Goal: Entertainment & Leisure: Consume media (video, audio)

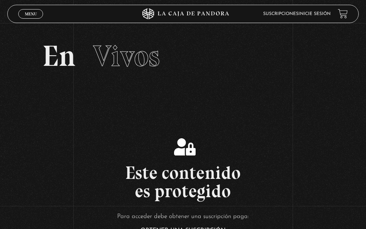
click at [322, 15] on link "Inicie sesión" at bounding box center [315, 14] width 32 height 4
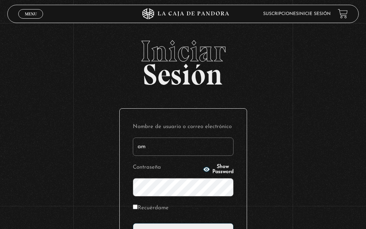
type input "amrs_024@live.com.mx"
click at [213, 166] on span "Show Password" at bounding box center [223, 169] width 21 height 10
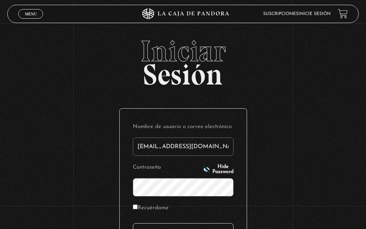
click at [165, 224] on input "Acceder" at bounding box center [183, 232] width 101 height 18
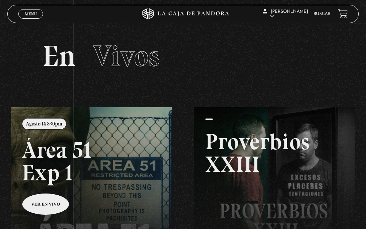
click at [26, 14] on span "Menu" at bounding box center [31, 14] width 12 height 4
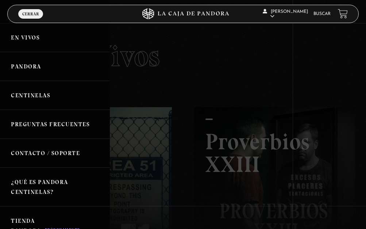
click at [28, 68] on link "Pandora" at bounding box center [55, 66] width 110 height 29
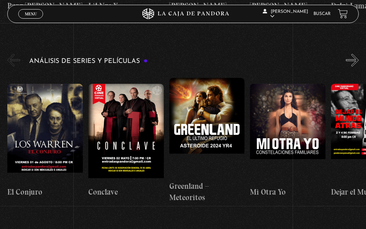
scroll to position [1186, 0]
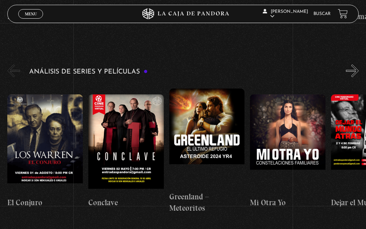
click at [352, 64] on button "»" at bounding box center [352, 70] width 13 height 13
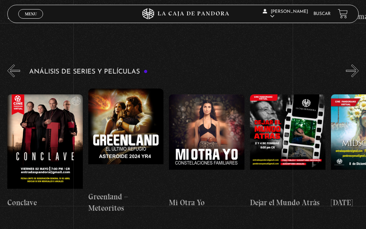
click at [356, 64] on button "»" at bounding box center [352, 70] width 13 height 13
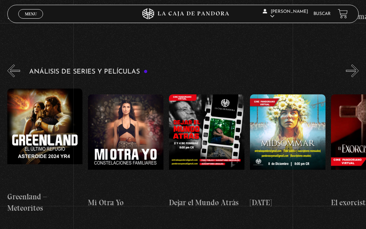
click at [356, 64] on button "»" at bounding box center [352, 70] width 13 height 13
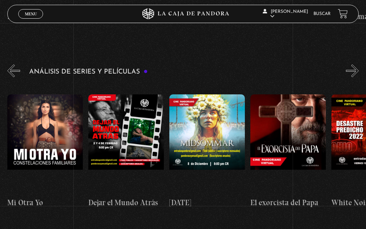
click at [356, 64] on button "»" at bounding box center [352, 70] width 13 height 13
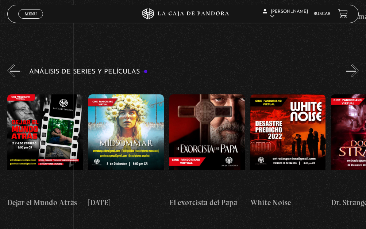
click at [356, 64] on button "»" at bounding box center [352, 70] width 13 height 13
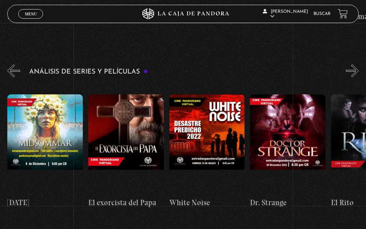
click at [356, 64] on button "»" at bounding box center [352, 70] width 13 height 13
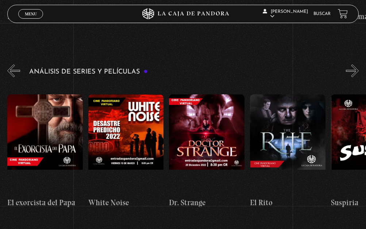
click at [356, 64] on button "»" at bounding box center [352, 70] width 13 height 13
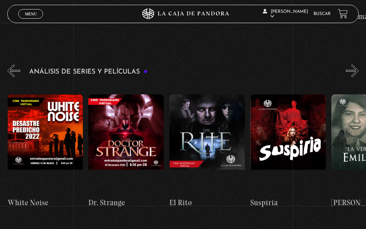
click at [356, 64] on button "»" at bounding box center [352, 70] width 13 height 13
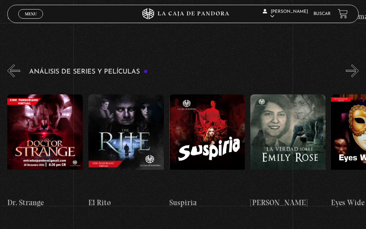
click at [356, 64] on button "»" at bounding box center [352, 70] width 13 height 13
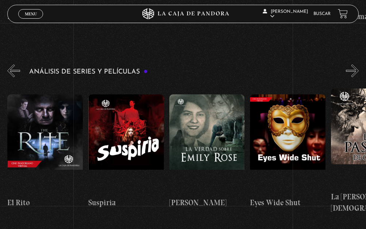
click at [356, 64] on button "»" at bounding box center [352, 70] width 13 height 13
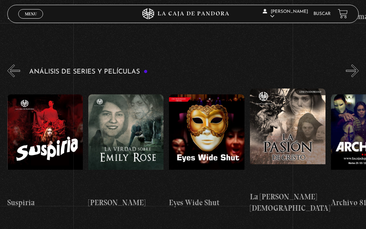
click at [356, 64] on button "»" at bounding box center [352, 70] width 13 height 13
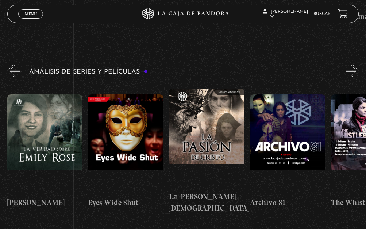
click at [356, 64] on button "»" at bounding box center [352, 70] width 13 height 13
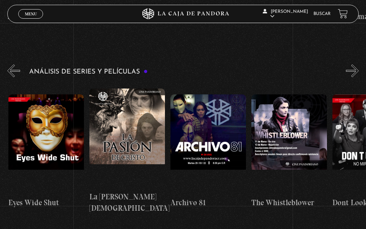
scroll to position [0, 972]
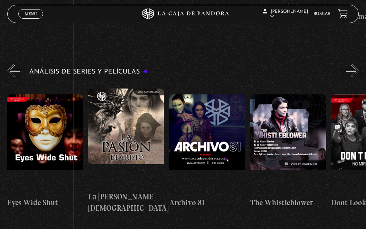
click at [355, 64] on button "»" at bounding box center [352, 70] width 13 height 13
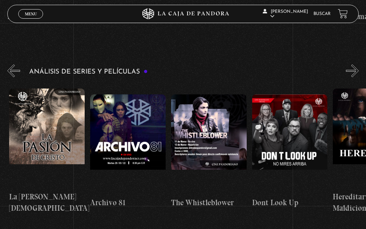
scroll to position [0, 1053]
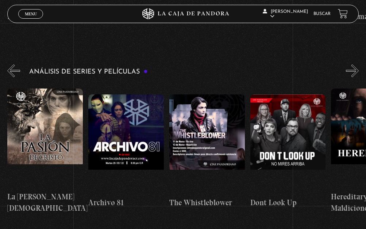
click at [122, 108] on figure at bounding box center [126, 143] width 76 height 99
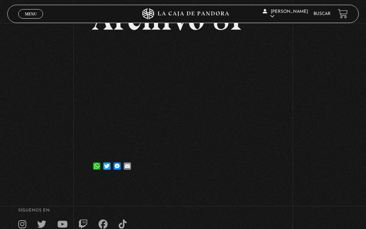
scroll to position [52, 0]
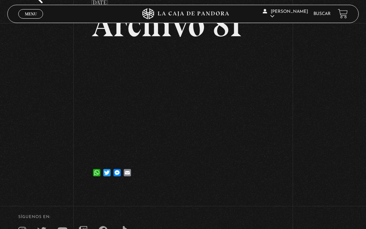
click at [323, 142] on div "Volver [DATE] Archivo 81 WhatsApp Twitter Messenger Email" at bounding box center [183, 80] width 366 height 218
